Goal: Task Accomplishment & Management: Manage account settings

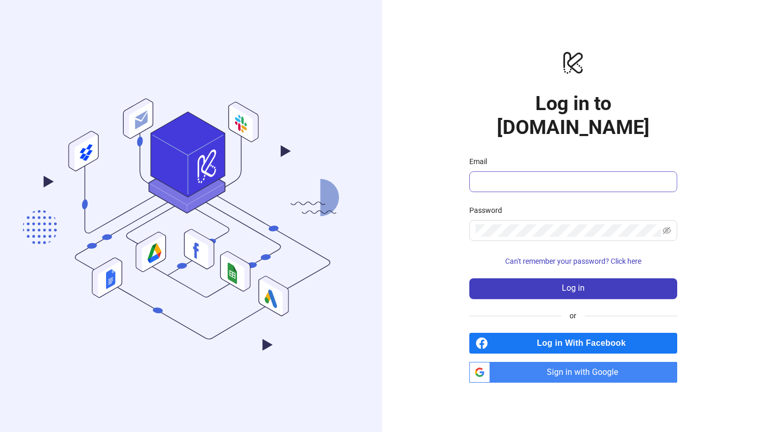
click at [565, 178] on span at bounding box center [573, 182] width 208 height 21
click at [522, 362] on span "Sign in with Google" at bounding box center [585, 372] width 183 height 21
click at [517, 362] on span "Sign in with Google" at bounding box center [585, 372] width 183 height 21
click at [430, 141] on div "logo/logo-mobile Log in to Kitchn.io Email Password Can't remember your passwor…" at bounding box center [573, 216] width 382 height 432
click at [497, 362] on span "Sign in with Google" at bounding box center [585, 372] width 183 height 21
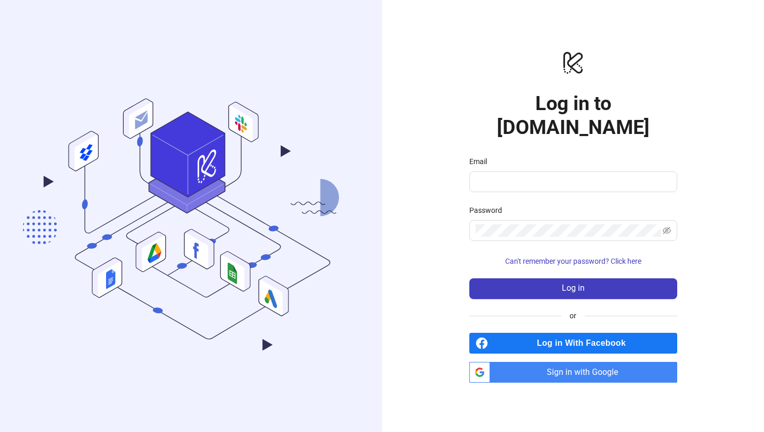
click at [496, 365] on span "Sign in with Google" at bounding box center [585, 372] width 183 height 21
